Goal: Navigation & Orientation: Go to known website

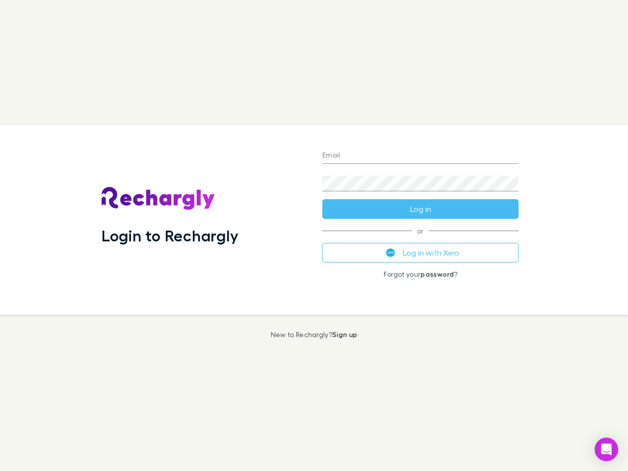
click at [314, 235] on div "Login to Rechargly" at bounding box center [204, 220] width 221 height 190
click at [420, 156] on input "Email" at bounding box center [420, 156] width 196 height 16
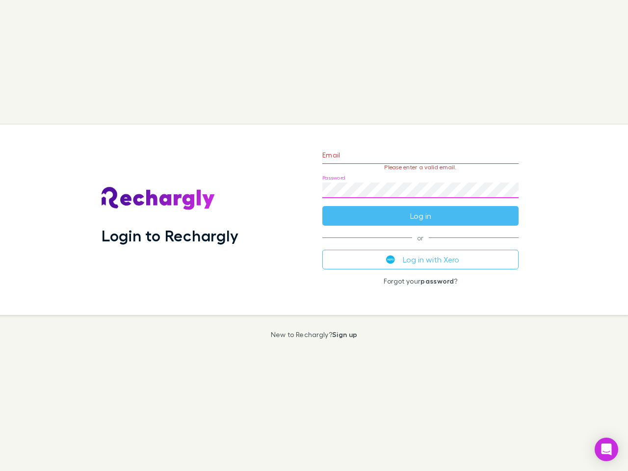
click at [420, 209] on form "Email Please enter a valid email. Password Log in" at bounding box center [420, 182] width 196 height 85
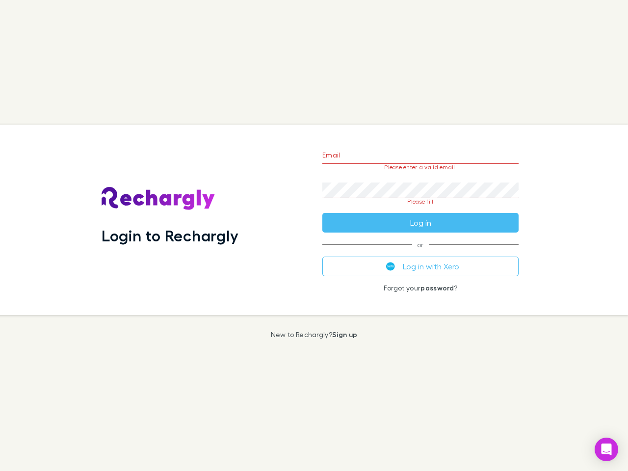
click at [420, 252] on div "Email Please enter a valid email. Password Please fill Log in or Log in with Xe…" at bounding box center [420, 220] width 212 height 190
click at [606, 449] on icon "Open Intercom Messenger" at bounding box center [606, 449] width 10 height 12
